Goal: Use online tool/utility: Utilize a website feature to perform a specific function

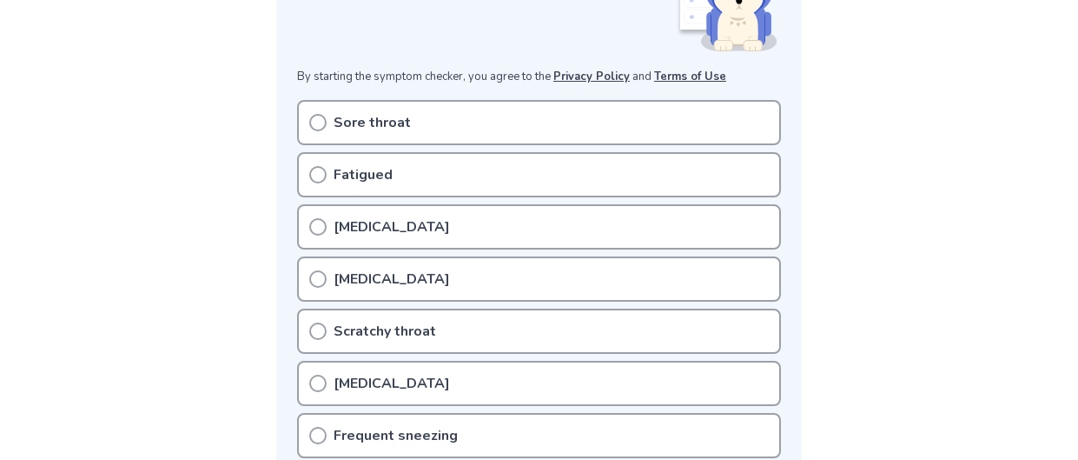
scroll to position [345, 0]
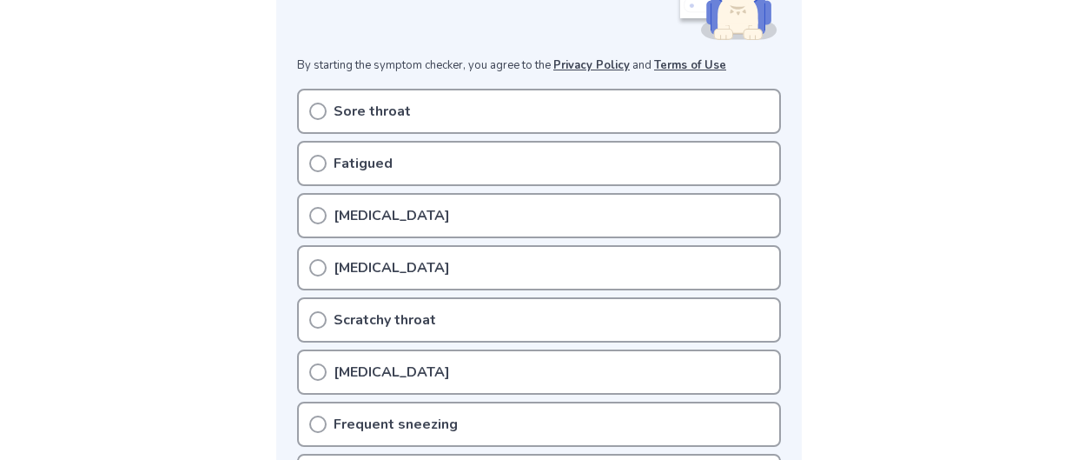
click at [324, 207] on icon at bounding box center [317, 215] width 17 height 17
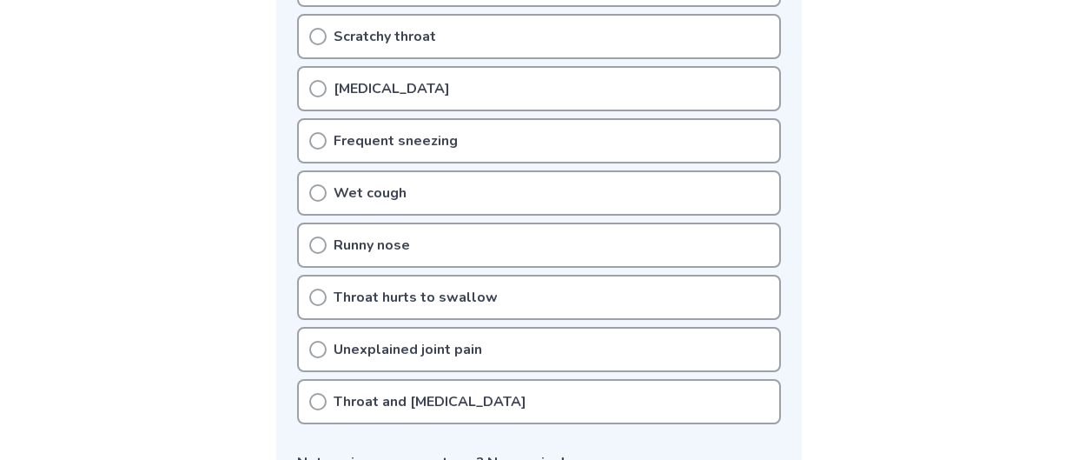
scroll to position [626, 0]
click at [321, 242] on icon at bounding box center [317, 246] width 17 height 17
